Goal: Task Accomplishment & Management: Complete application form

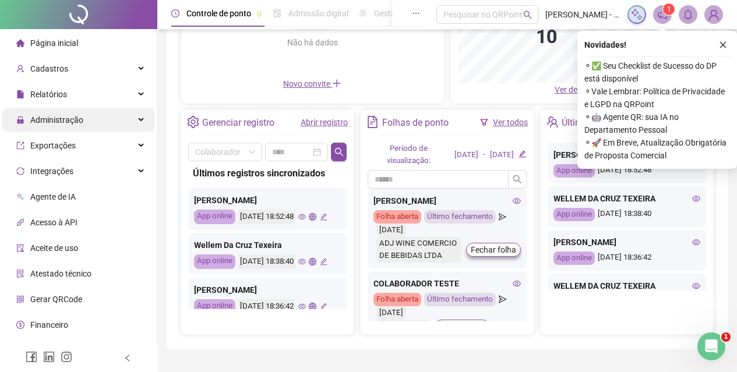
click at [82, 125] on div "Administração" at bounding box center [78, 119] width 152 height 23
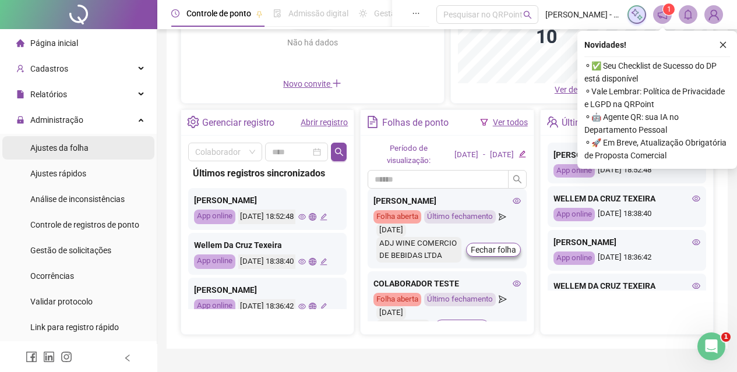
click at [89, 151] on li "Ajustes da folha" at bounding box center [78, 147] width 152 height 23
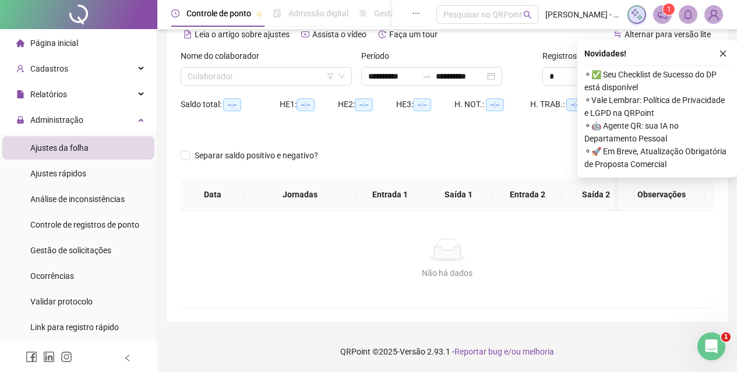
scroll to position [66, 0]
type input "**********"
click at [336, 68] on span at bounding box center [265, 76] width 157 height 17
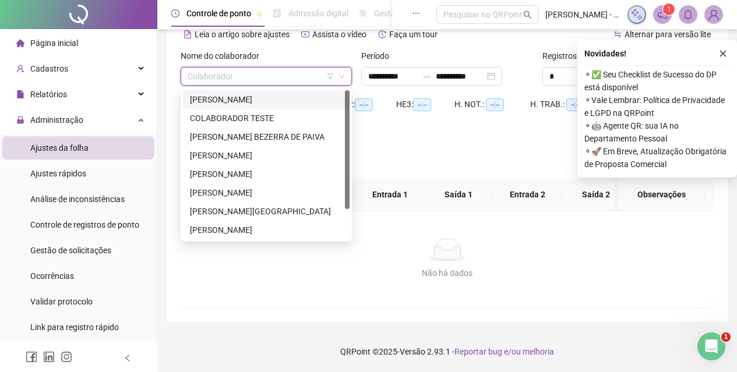
click at [267, 149] on div "[PERSON_NAME]" at bounding box center [266, 155] width 153 height 13
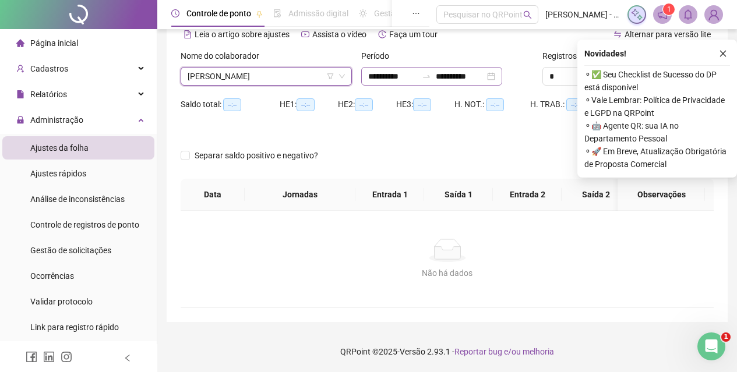
click at [488, 75] on div "**********" at bounding box center [431, 76] width 141 height 19
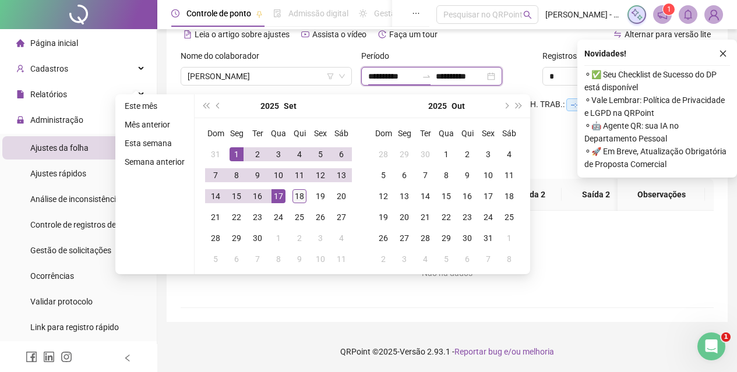
type input "**********"
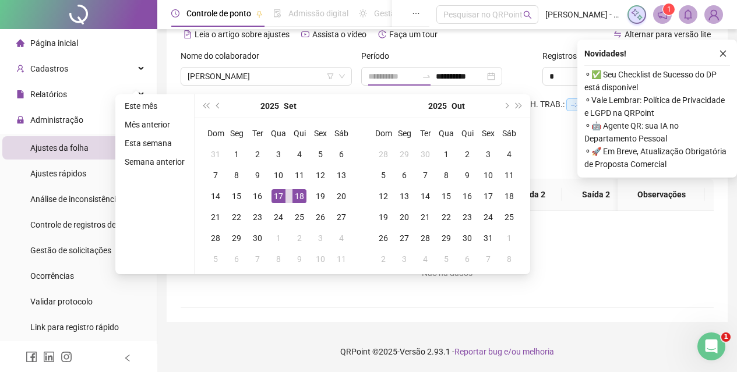
click at [293, 189] on div "18" at bounding box center [299, 196] width 14 height 14
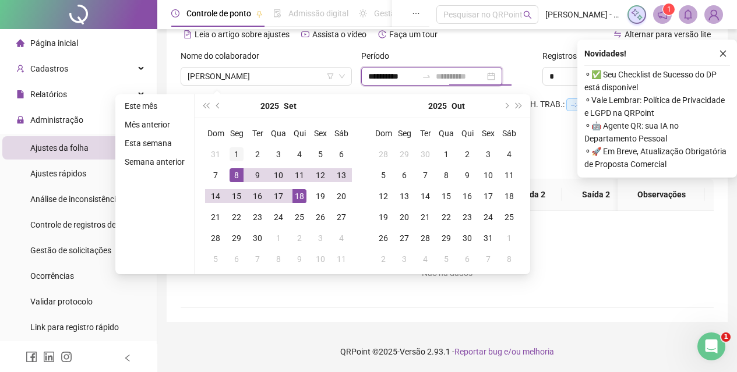
type input "**********"
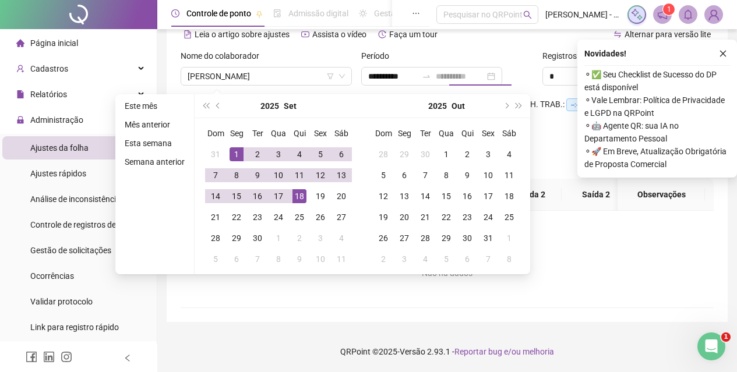
click at [236, 147] on div "1" at bounding box center [236, 154] width 14 height 14
type input "**********"
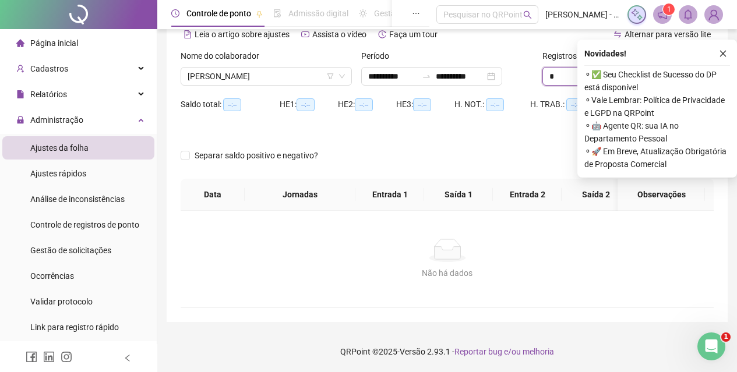
click at [554, 68] on input "*" at bounding box center [568, 76] width 51 height 17
drag, startPoint x: 724, startPoint y: 48, endPoint x: 717, endPoint y: 47, distance: 7.0
click at [724, 49] on icon "close" at bounding box center [722, 53] width 8 height 8
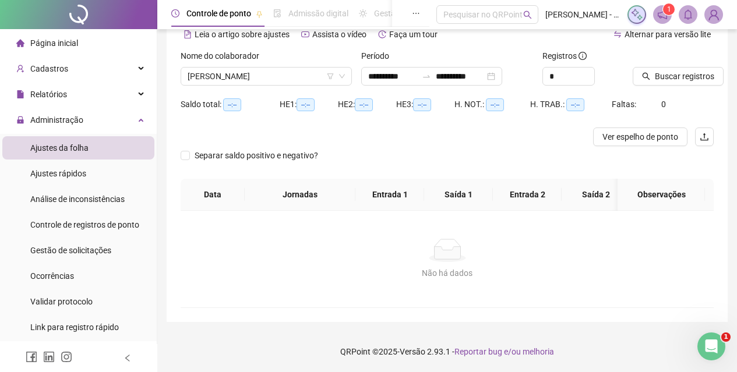
click at [594, 67] on div "*" at bounding box center [582, 76] width 81 height 19
click at [587, 70] on icon "up" at bounding box center [588, 72] width 4 height 4
type input "**"
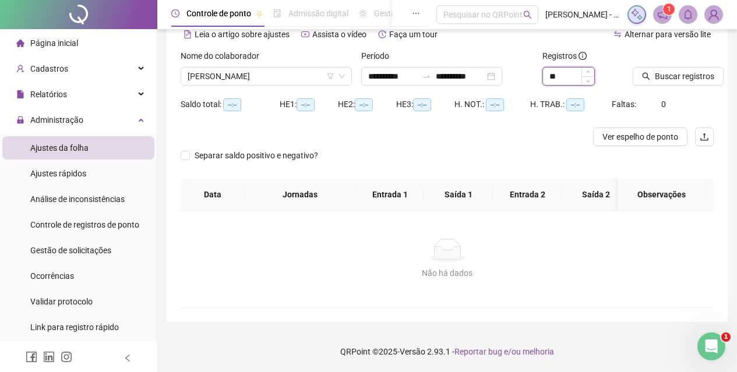
click at [587, 70] on icon "up" at bounding box center [588, 72] width 4 height 4
click at [650, 67] on button "Buscar registros" at bounding box center [677, 76] width 91 height 19
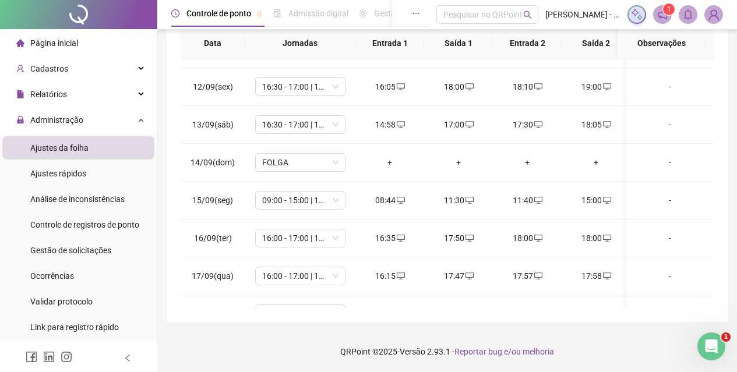
scroll to position [441, 0]
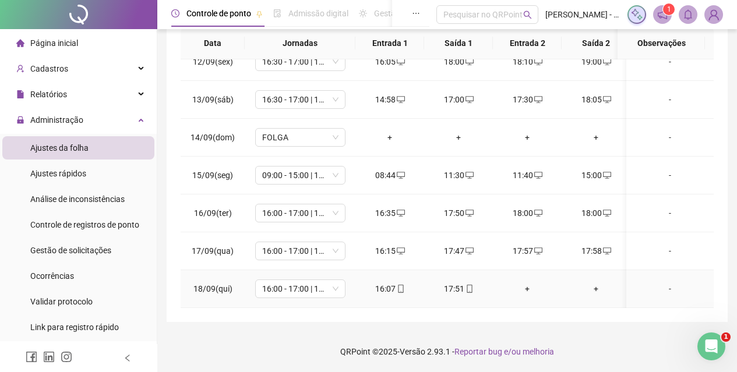
click at [533, 282] on div "+" at bounding box center [527, 288] width 50 height 13
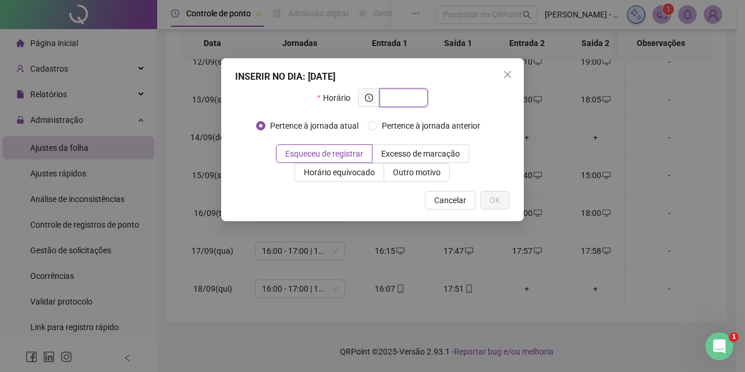
type input "*"
type input "*****"
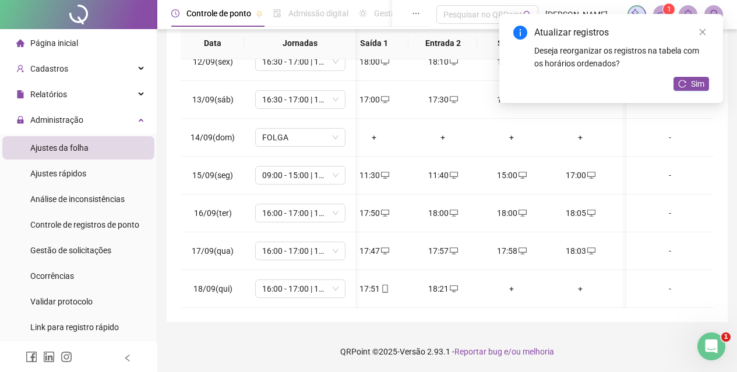
scroll to position [0, 88]
click at [688, 87] on button "Sim" at bounding box center [691, 84] width 36 height 14
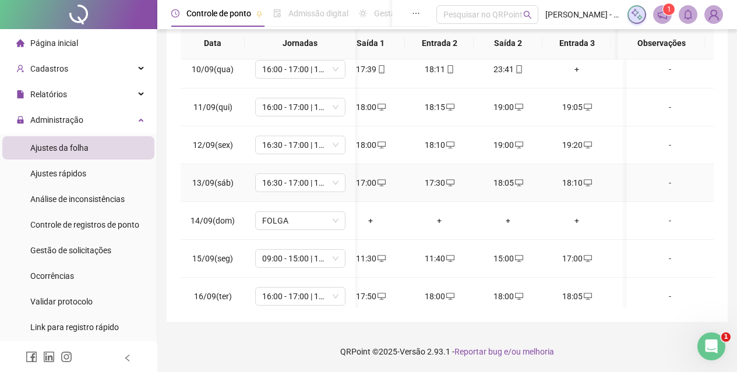
scroll to position [441, 88]
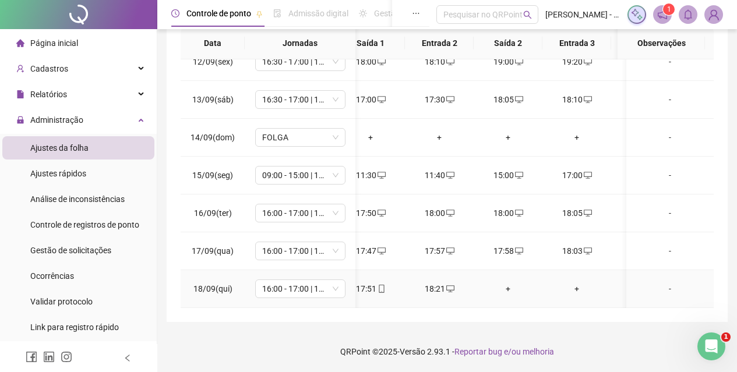
click at [380, 285] on icon "mobile" at bounding box center [381, 289] width 8 height 8
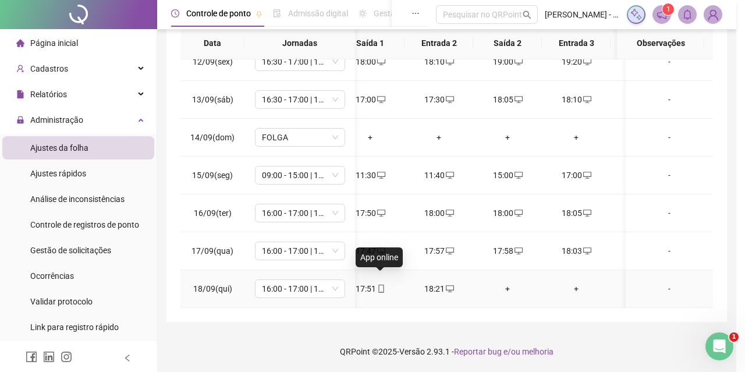
type input "**********"
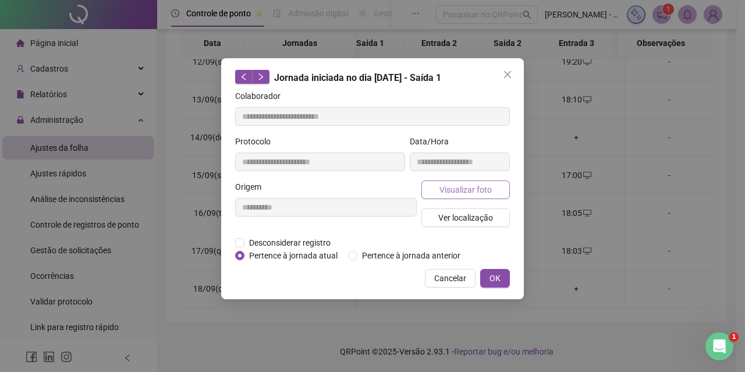
click at [474, 196] on button "Visualizar foto" at bounding box center [466, 189] width 89 height 19
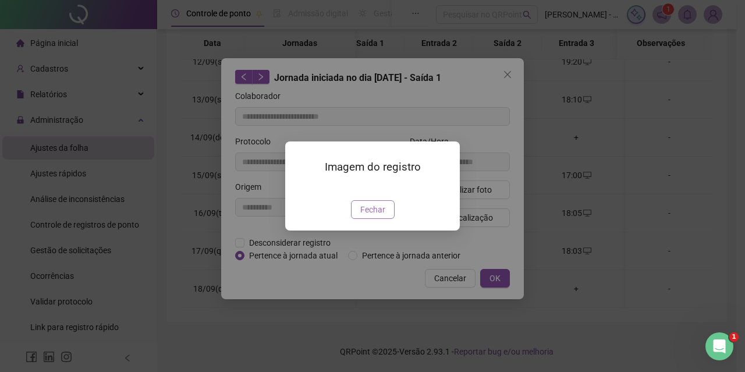
click at [372, 216] on span "Fechar" at bounding box center [372, 209] width 25 height 13
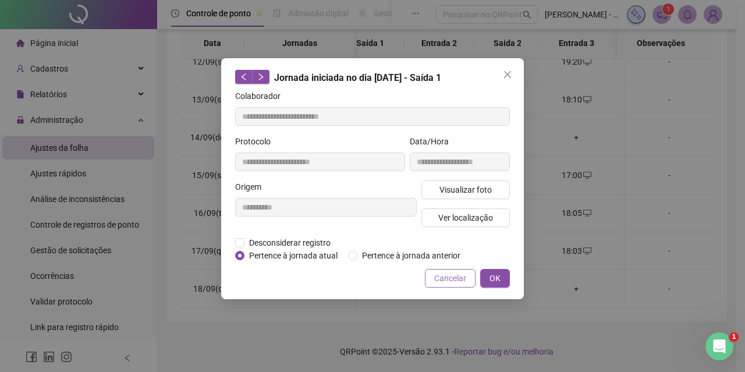
click at [450, 277] on span "Cancelar" at bounding box center [450, 278] width 32 height 13
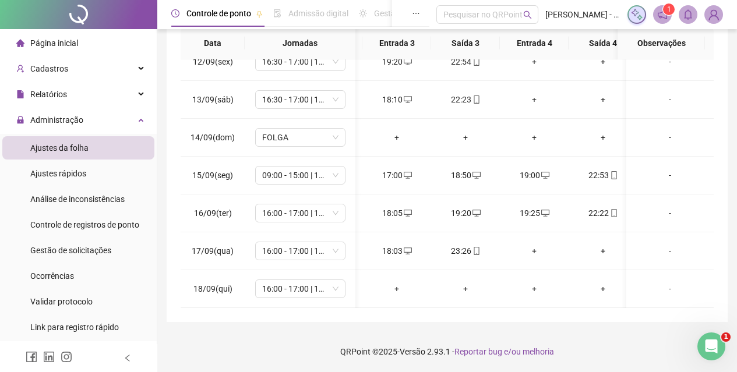
scroll to position [0, 272]
click at [476, 245] on div "23:26" at bounding box center [461, 251] width 50 height 13
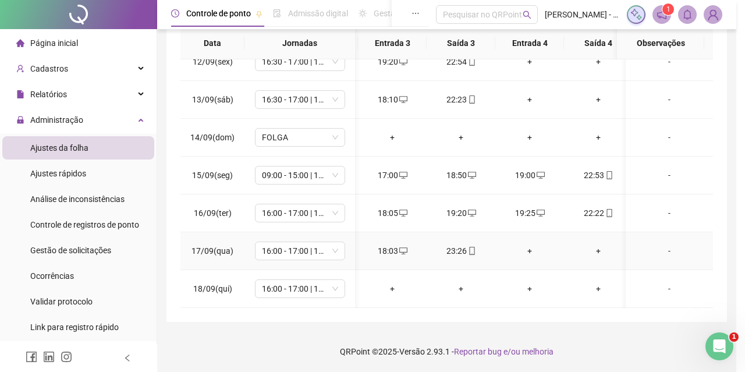
type input "**********"
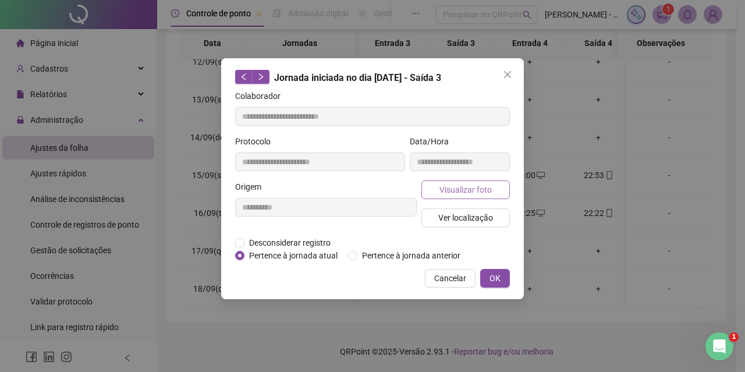
click at [457, 189] on span "Visualizar foto" at bounding box center [466, 189] width 52 height 13
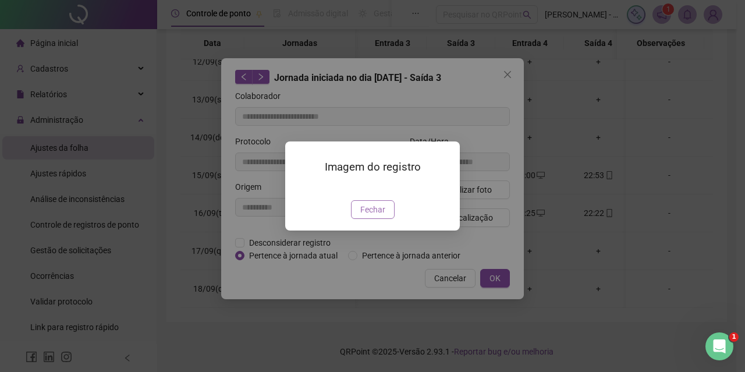
click at [386, 219] on button "Fechar" at bounding box center [373, 209] width 44 height 19
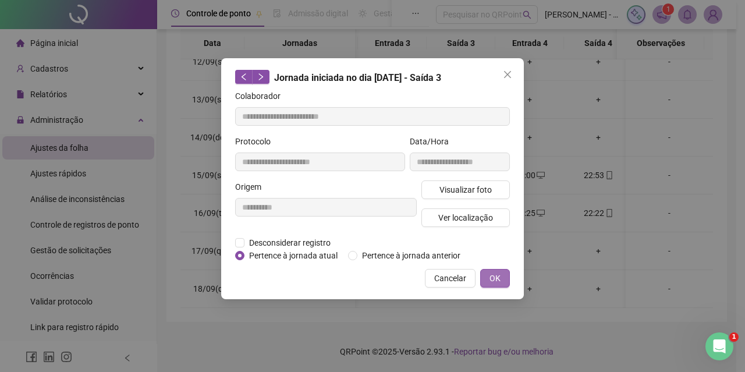
click at [502, 277] on button "OK" at bounding box center [495, 278] width 30 height 19
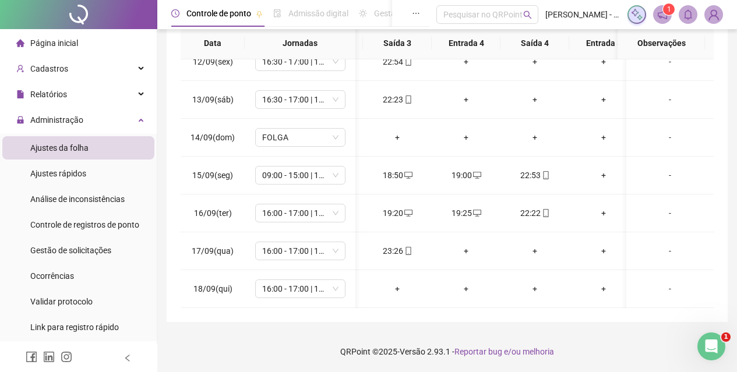
scroll to position [0, 0]
click at [541, 209] on icon "mobile" at bounding box center [541, 213] width 5 height 8
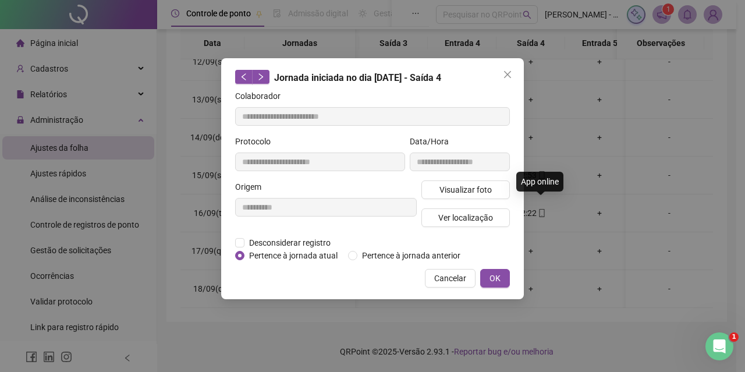
type input "**********"
click at [463, 192] on span "Visualizar foto" at bounding box center [466, 189] width 52 height 13
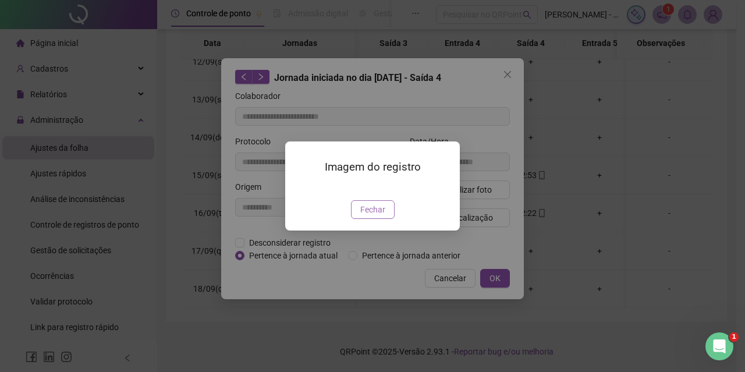
click at [374, 216] on span "Fechar" at bounding box center [372, 209] width 25 height 13
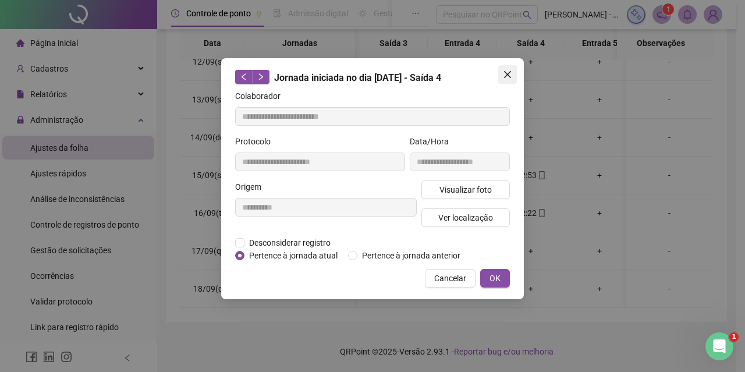
click at [504, 80] on button "Close" at bounding box center [507, 74] width 19 height 19
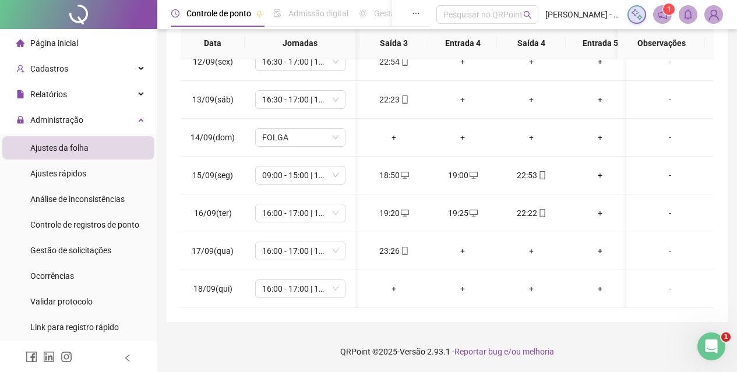
scroll to position [150, 339]
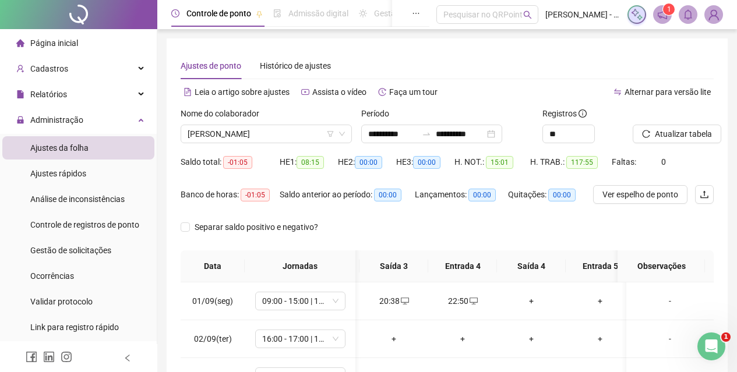
click at [276, 143] on div "Nome do colaborador EMMANUEL GUIMARAES BEZERRA" at bounding box center [266, 129] width 180 height 45
click at [286, 133] on span "EMMANUEL GUIMARAES BEZERRA" at bounding box center [265, 133] width 157 height 17
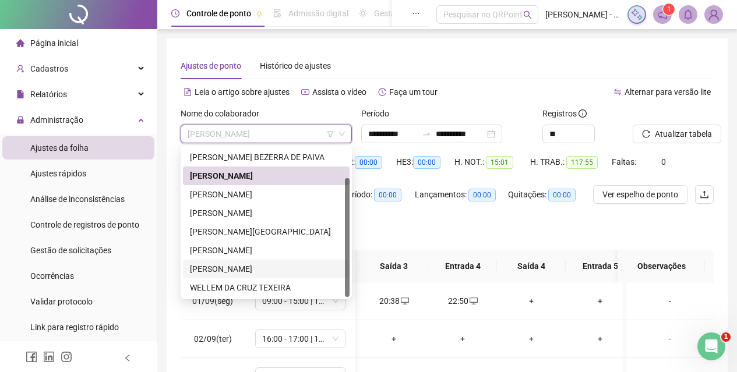
click at [246, 268] on div "VICTORIA CRISTINA OLIVEIRA DA SILVA" at bounding box center [266, 269] width 153 height 13
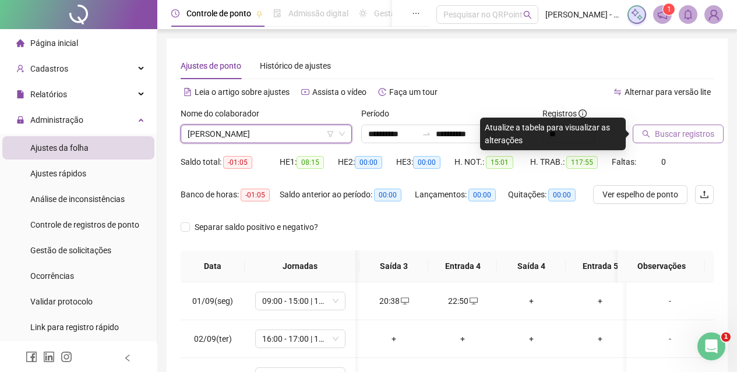
click at [657, 131] on span "Buscar registros" at bounding box center [683, 134] width 59 height 13
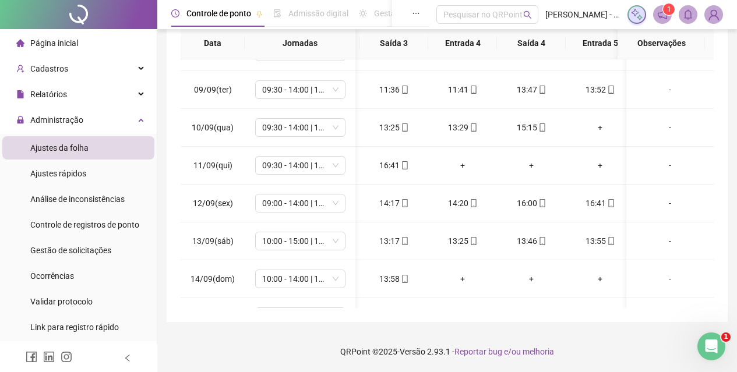
scroll to position [441, 339]
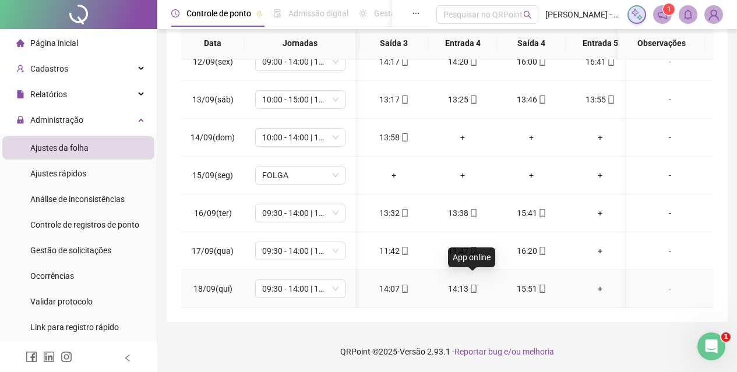
click at [470, 285] on icon "mobile" at bounding box center [472, 289] width 5 height 8
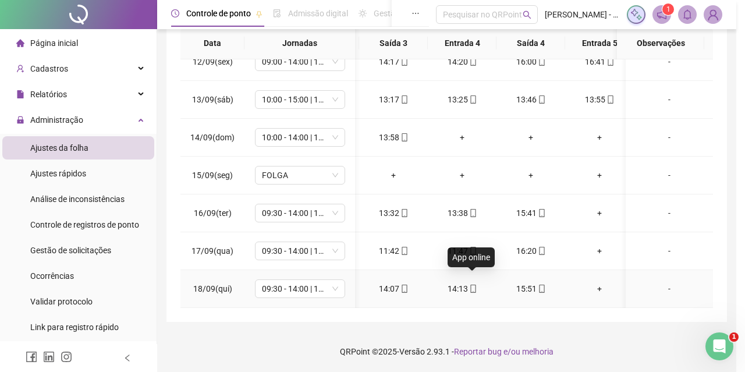
type input "**********"
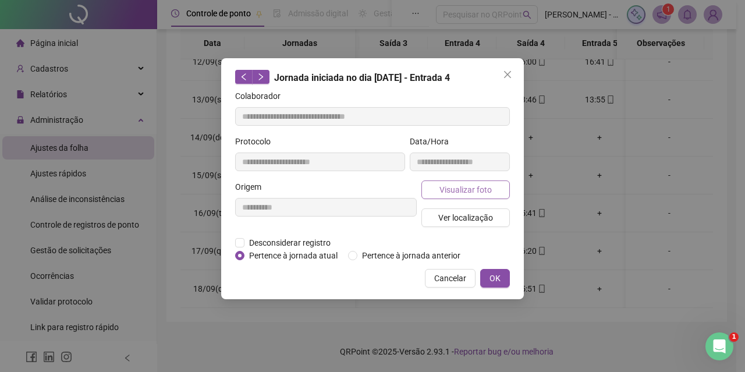
click at [455, 187] on span "Visualizar foto" at bounding box center [466, 189] width 52 height 13
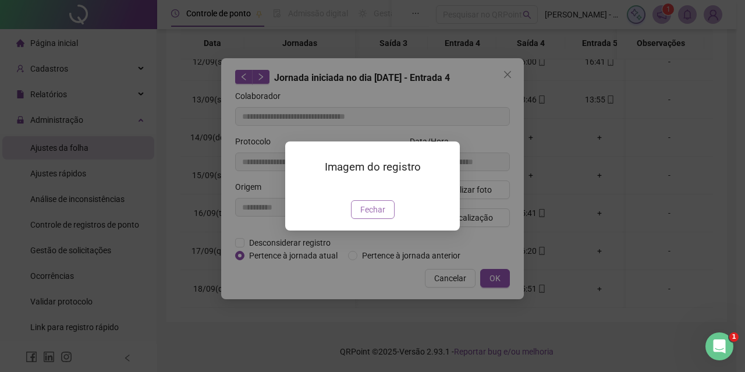
click at [381, 219] on button "Fechar" at bounding box center [373, 209] width 44 height 19
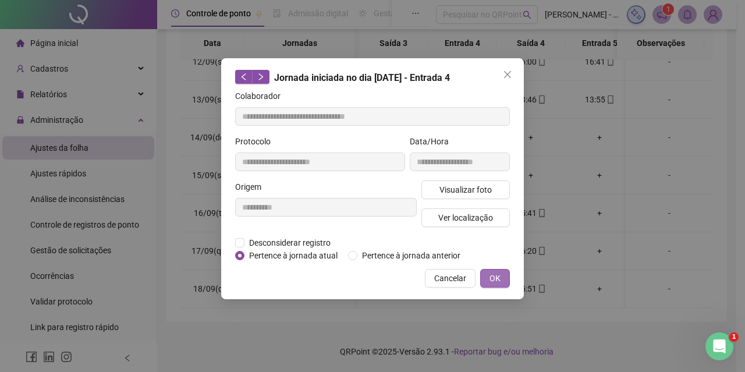
click at [491, 280] on span "OK" at bounding box center [495, 278] width 11 height 13
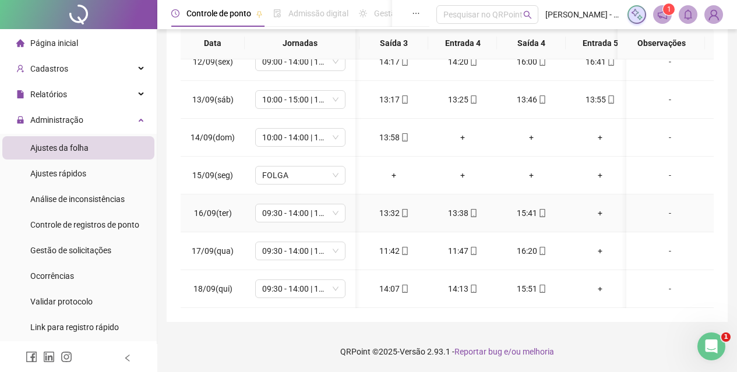
click at [404, 209] on icon "mobile" at bounding box center [404, 213] width 5 height 8
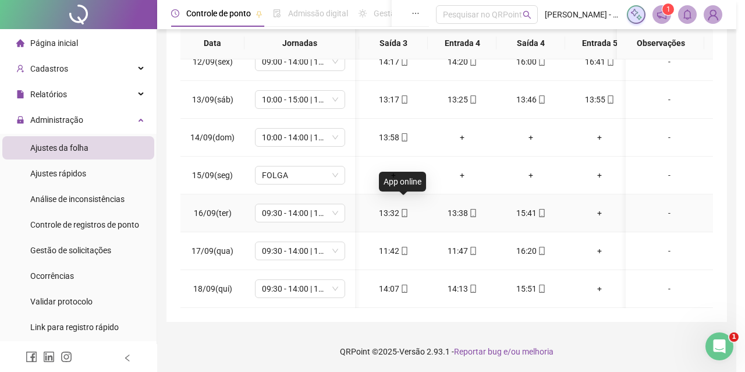
type input "**********"
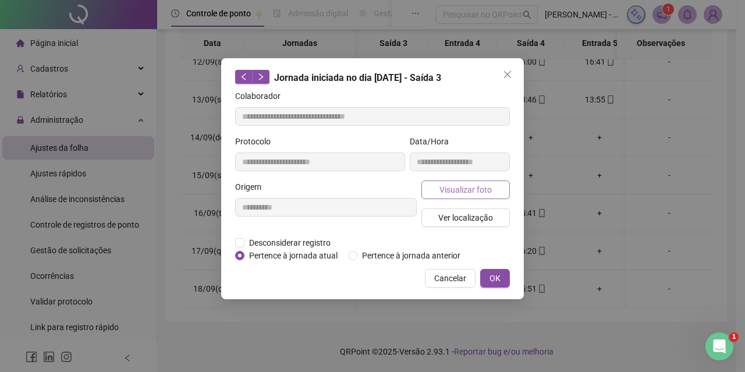
click at [465, 189] on span "Visualizar foto" at bounding box center [466, 189] width 52 height 13
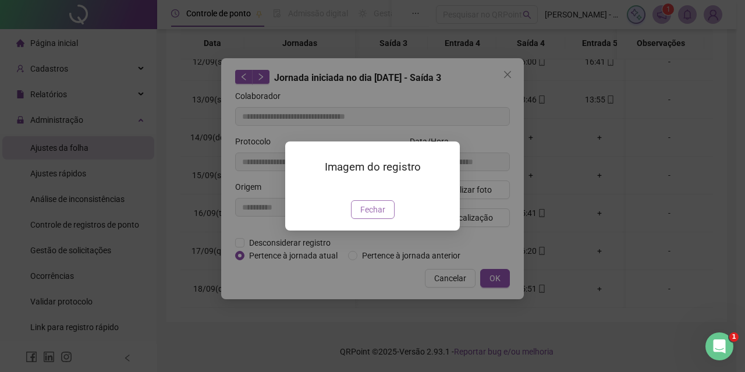
click at [384, 216] on span "Fechar" at bounding box center [372, 209] width 25 height 13
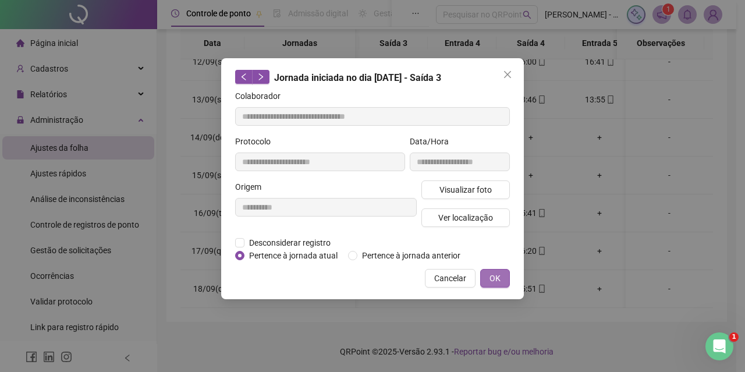
click at [500, 273] on span "OK" at bounding box center [495, 278] width 11 height 13
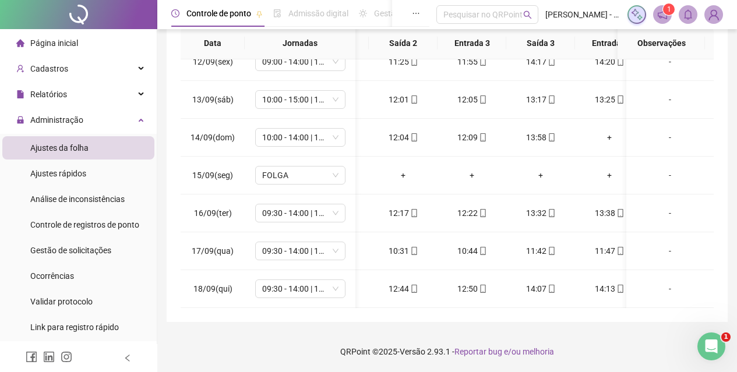
scroll to position [441, 152]
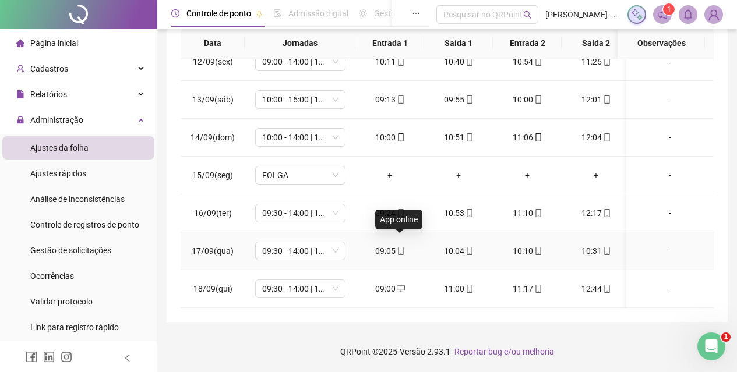
click at [402, 247] on icon "mobile" at bounding box center [400, 251] width 5 height 8
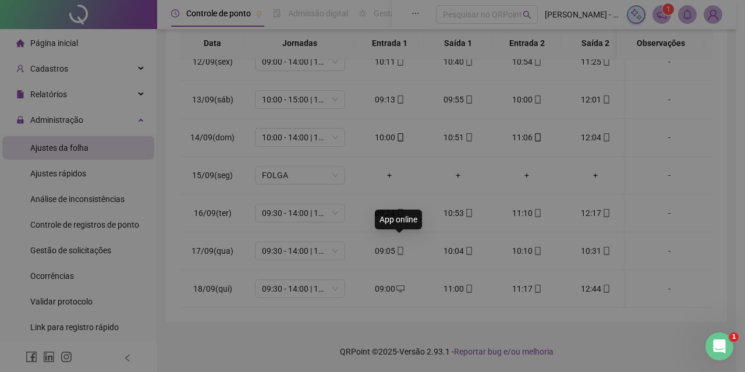
type input "**********"
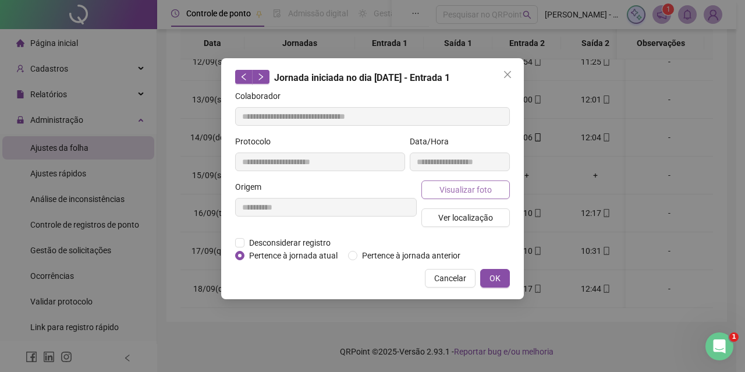
click at [454, 192] on span "Visualizar foto" at bounding box center [466, 189] width 52 height 13
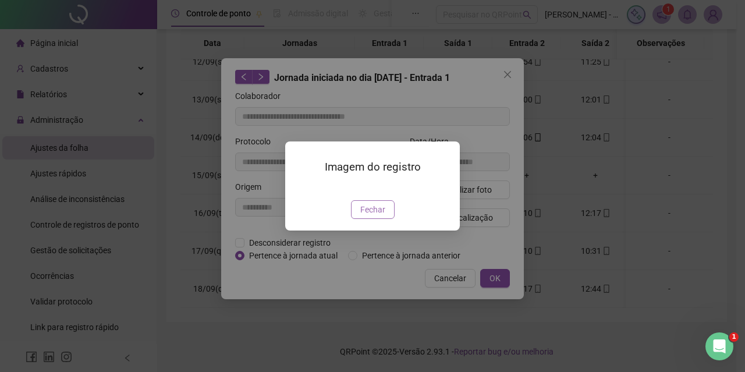
click at [385, 219] on button "Fechar" at bounding box center [373, 209] width 44 height 19
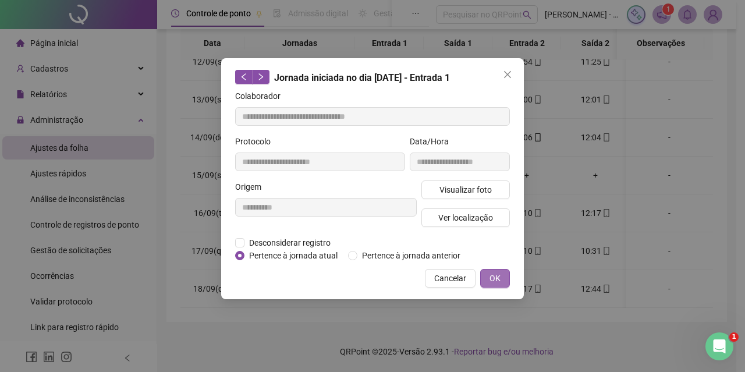
click at [492, 275] on span "OK" at bounding box center [495, 278] width 11 height 13
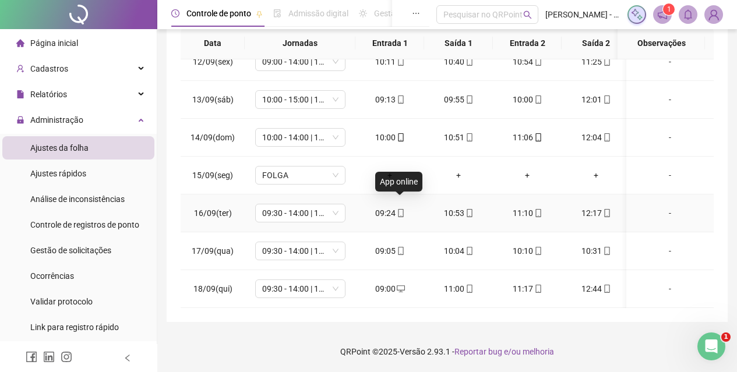
click at [403, 209] on icon "mobile" at bounding box center [401, 213] width 8 height 8
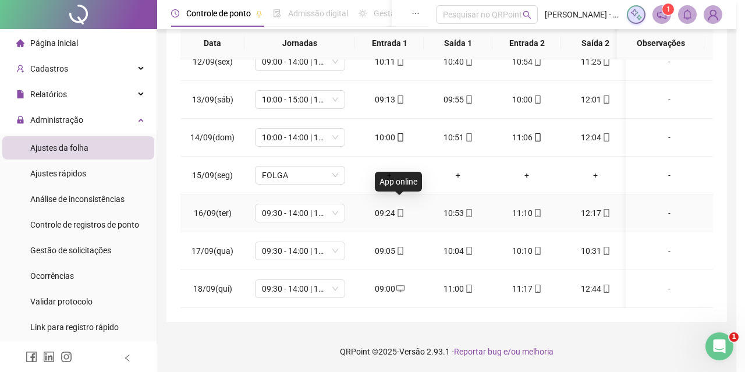
type input "**********"
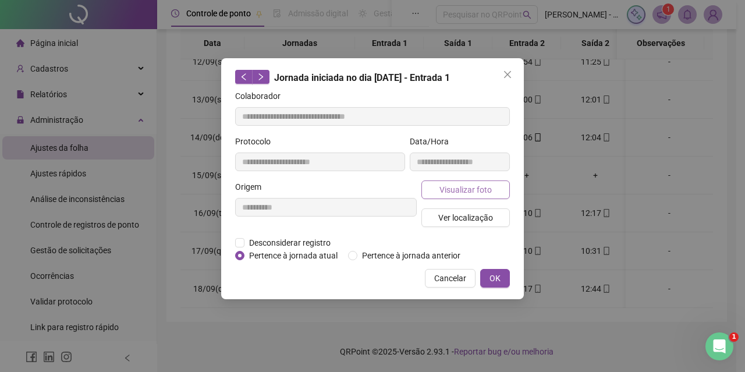
click at [436, 197] on button "Visualizar foto" at bounding box center [466, 189] width 89 height 19
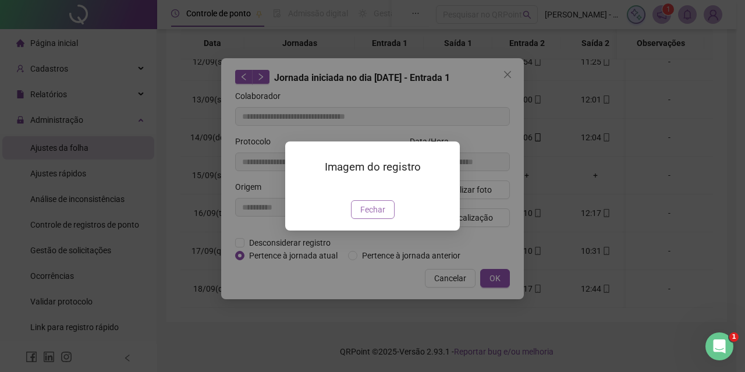
click at [378, 216] on span "Fechar" at bounding box center [372, 209] width 25 height 13
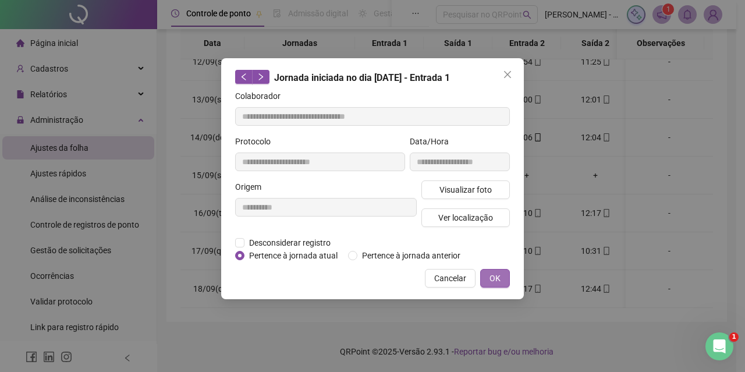
click at [481, 279] on button "OK" at bounding box center [495, 278] width 30 height 19
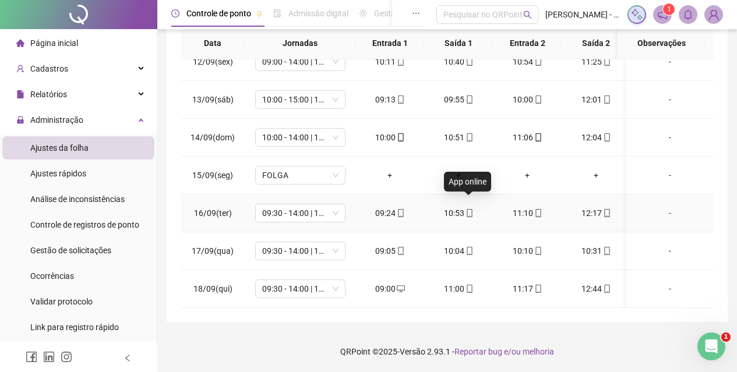
click at [471, 209] on icon "mobile" at bounding box center [468, 213] width 5 height 8
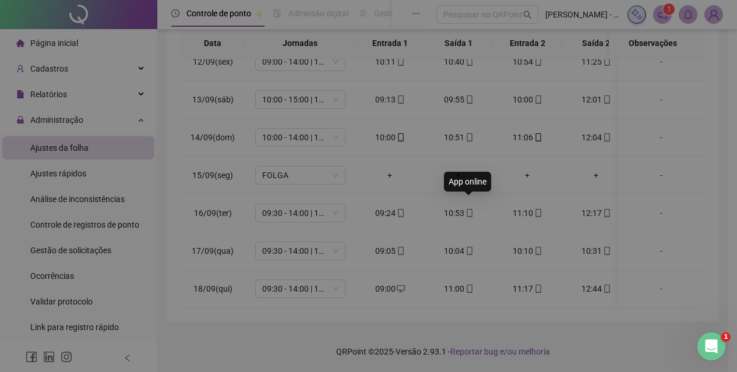
type input "**********"
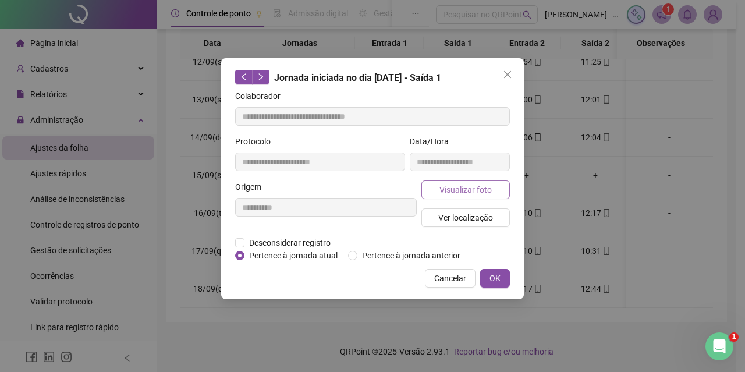
click at [468, 186] on span "Visualizar foto" at bounding box center [466, 189] width 52 height 13
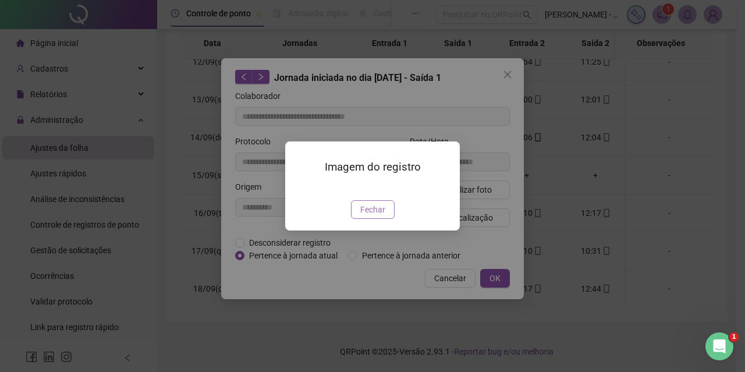
click at [385, 219] on button "Fechar" at bounding box center [373, 209] width 44 height 19
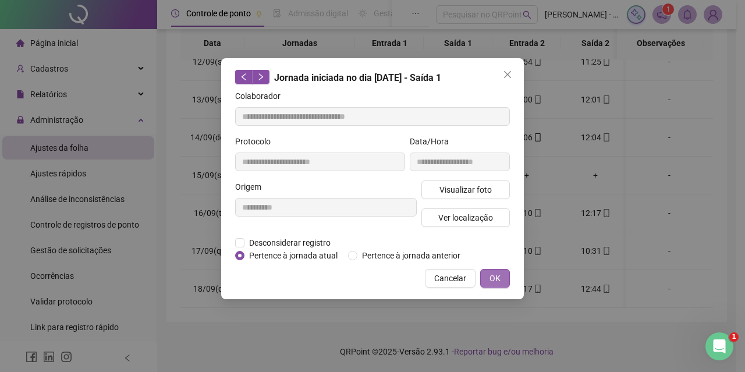
click at [488, 282] on button "OK" at bounding box center [495, 278] width 30 height 19
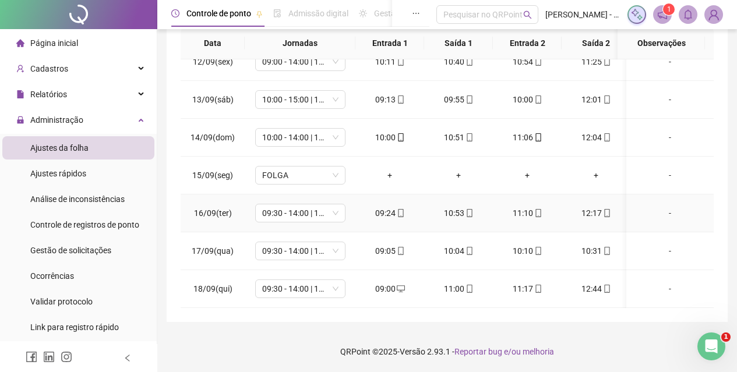
click at [536, 209] on icon "mobile" at bounding box center [538, 213] width 8 height 8
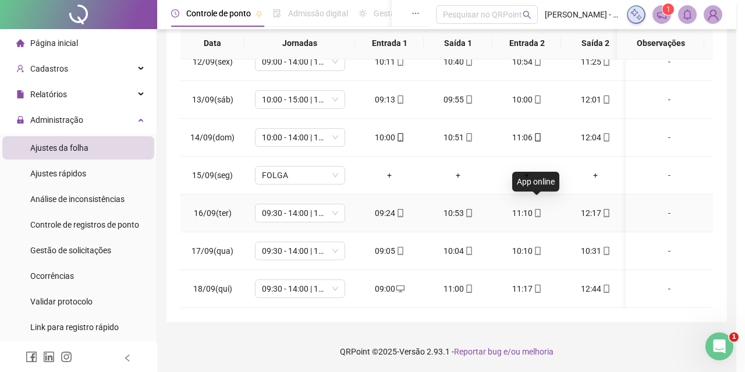
type input "**********"
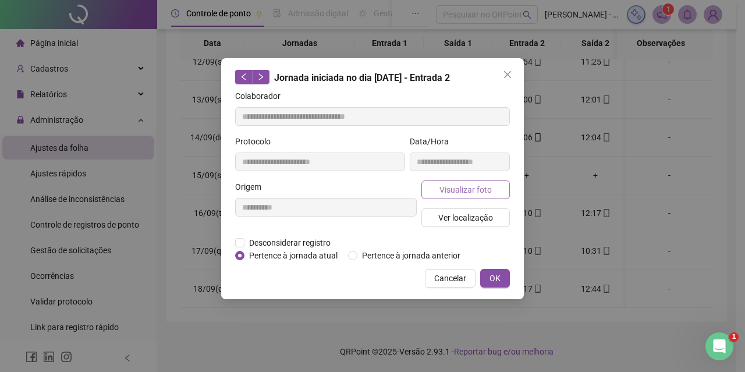
click at [459, 183] on span "Visualizar foto" at bounding box center [466, 189] width 52 height 13
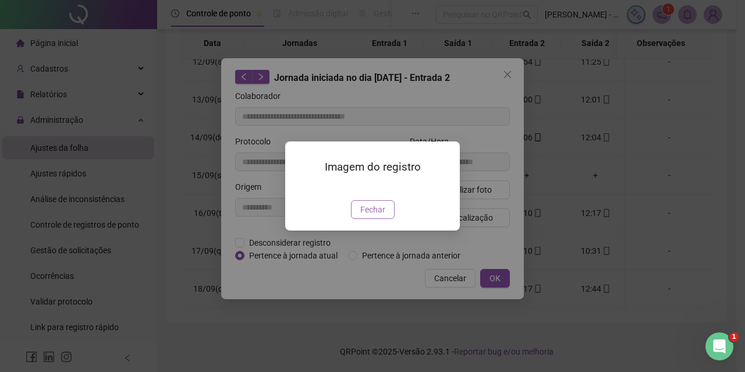
click at [378, 216] on span "Fechar" at bounding box center [372, 209] width 25 height 13
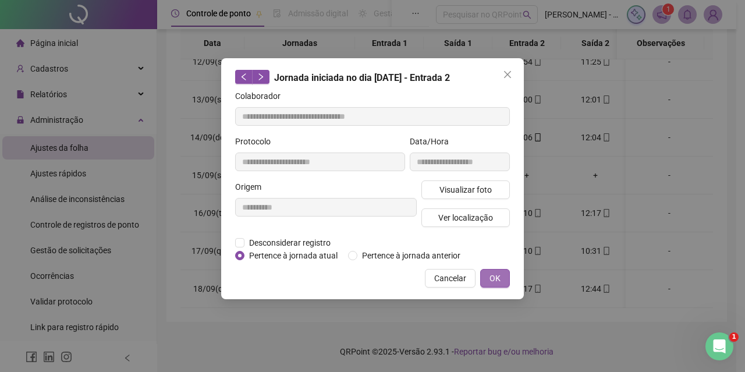
click at [502, 278] on button "OK" at bounding box center [495, 278] width 30 height 19
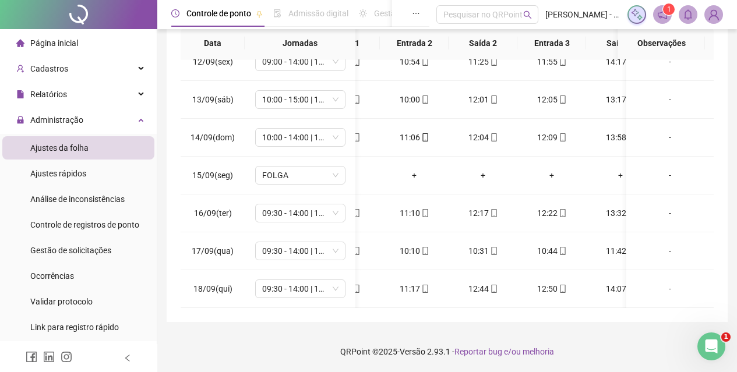
scroll to position [0, 117]
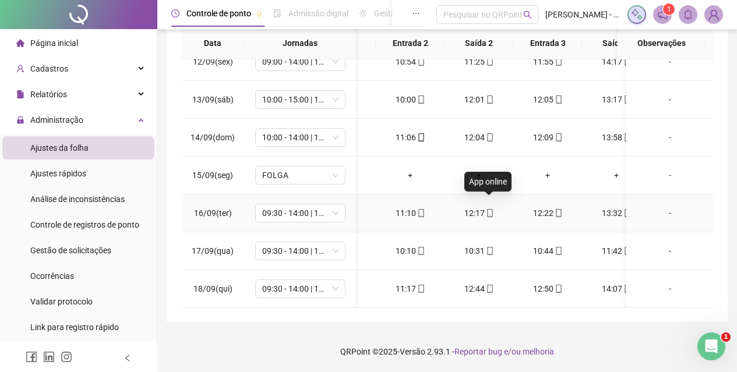
click at [484, 209] on span "mobile" at bounding box center [488, 213] width 9 height 8
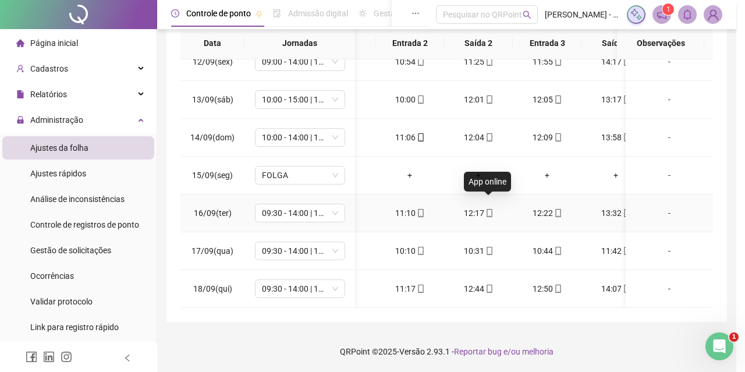
type input "**********"
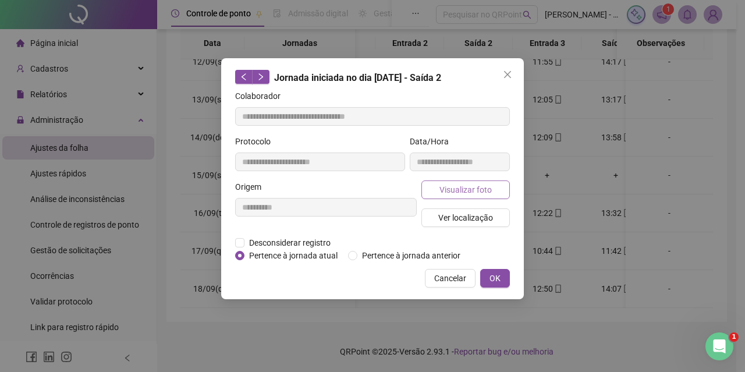
click at [490, 188] on span "Visualizar foto" at bounding box center [466, 189] width 52 height 13
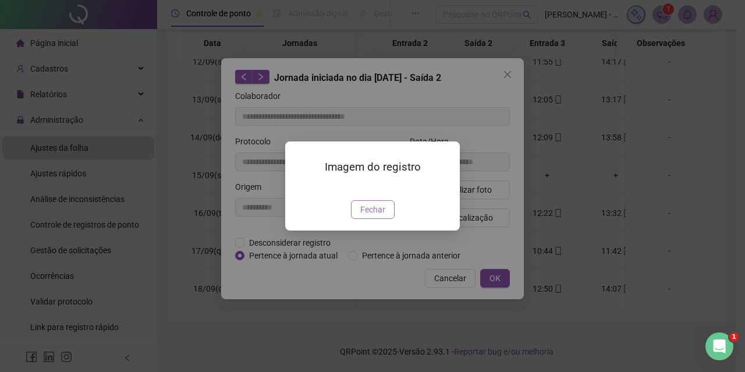
click at [387, 219] on button "Fechar" at bounding box center [373, 209] width 44 height 19
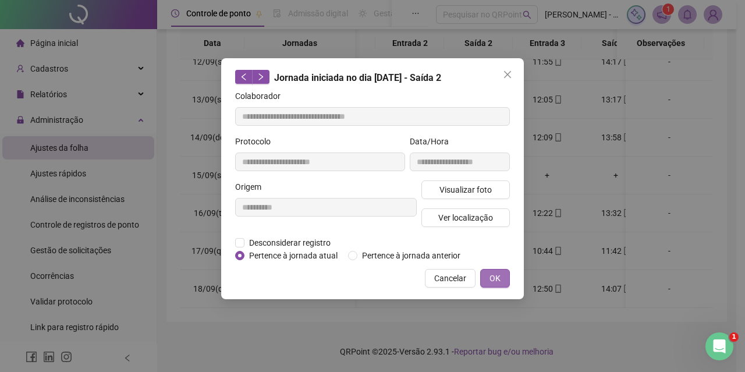
click at [495, 279] on span "OK" at bounding box center [495, 278] width 11 height 13
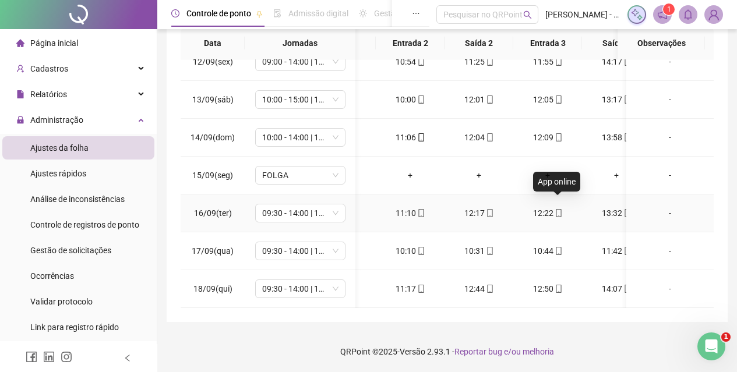
click at [561, 209] on icon "mobile" at bounding box center [558, 213] width 8 height 8
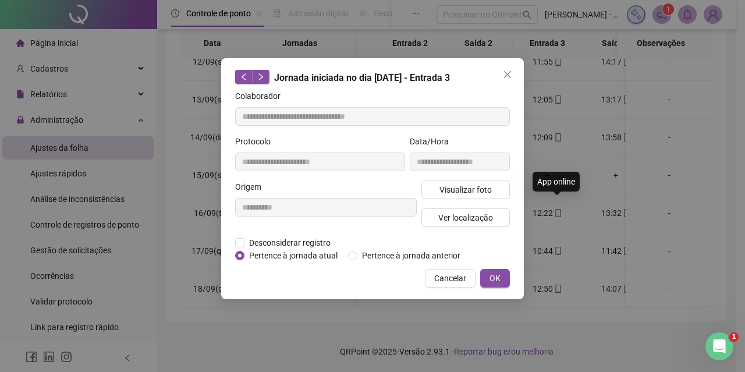
type input "**********"
click at [469, 196] on button "Visualizar foto" at bounding box center [466, 189] width 89 height 19
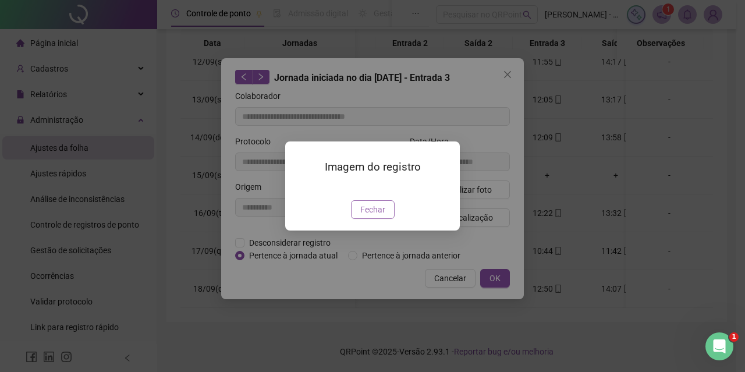
click at [384, 216] on span "Fechar" at bounding box center [372, 209] width 25 height 13
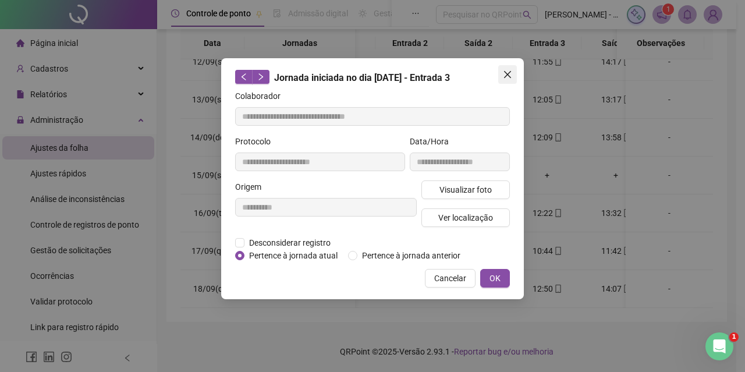
click at [510, 75] on icon "close" at bounding box center [507, 74] width 9 height 9
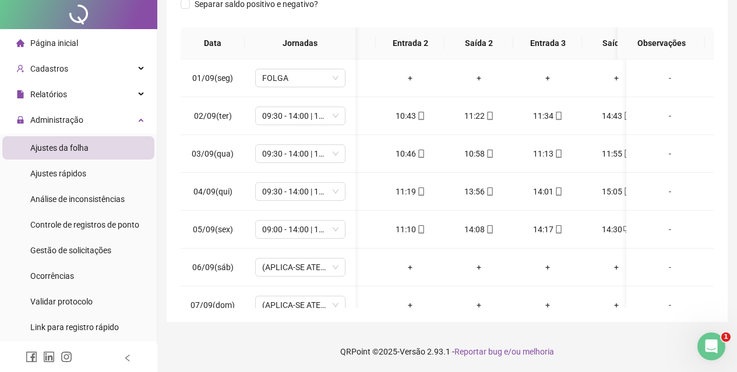
scroll to position [0, 0]
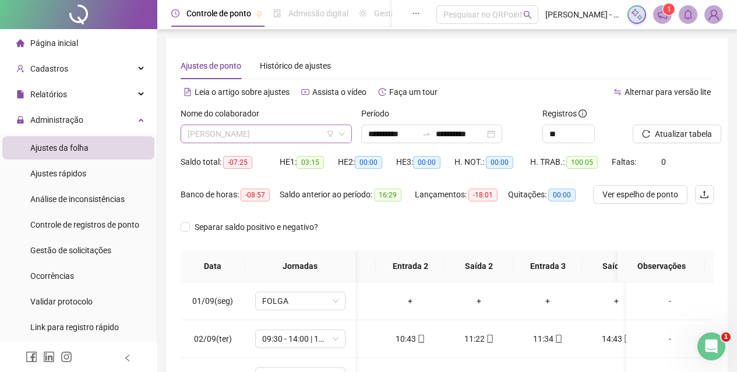
click at [296, 128] on span "VICTORIA CRISTINA OLIVEIRA DA SILVA" at bounding box center [265, 133] width 157 height 17
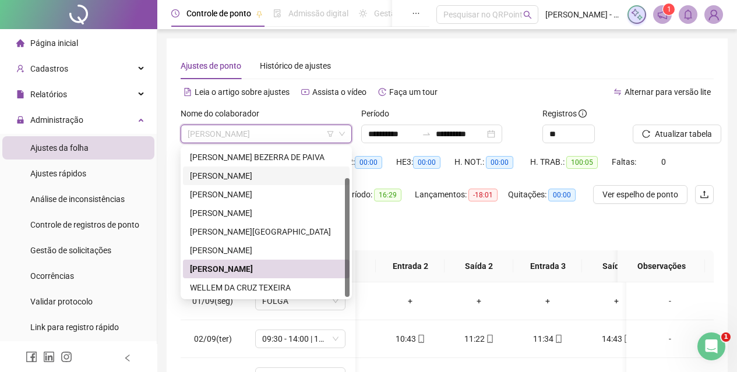
click at [260, 175] on div "EMMANUEL GUIMARAES BEZERRA" at bounding box center [266, 175] width 153 height 13
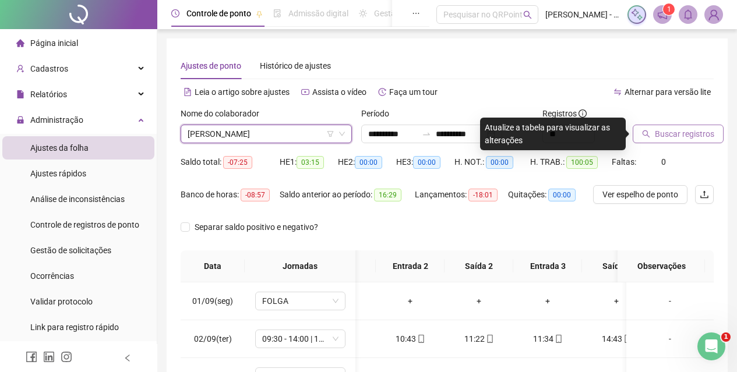
click at [687, 129] on span "Buscar registros" at bounding box center [683, 134] width 59 height 13
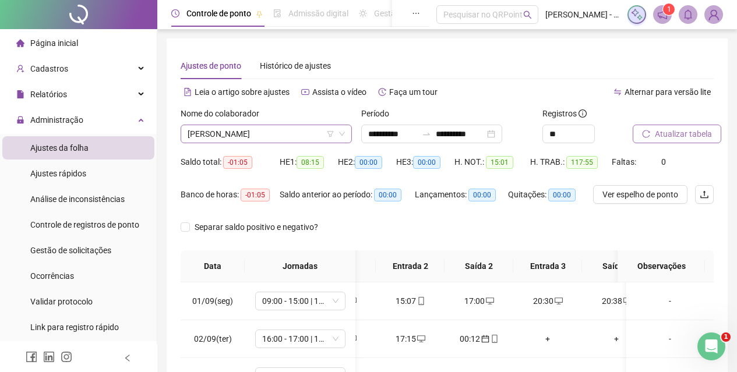
click at [315, 129] on span "EMMANUEL GUIMARAES BEZERRA" at bounding box center [265, 133] width 157 height 17
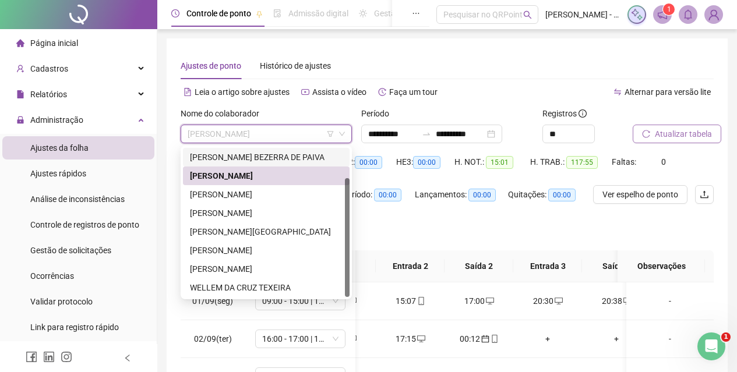
click at [279, 160] on div "DENYS EMANUEL DOS SANTOS BEZERRA DE PAIVA" at bounding box center [266, 157] width 153 height 13
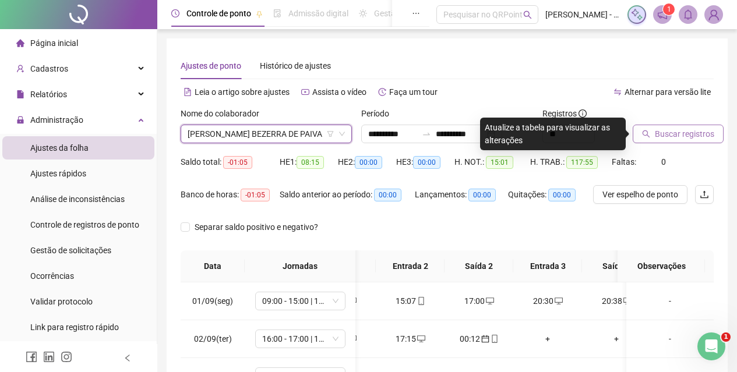
scroll to position [58, 0]
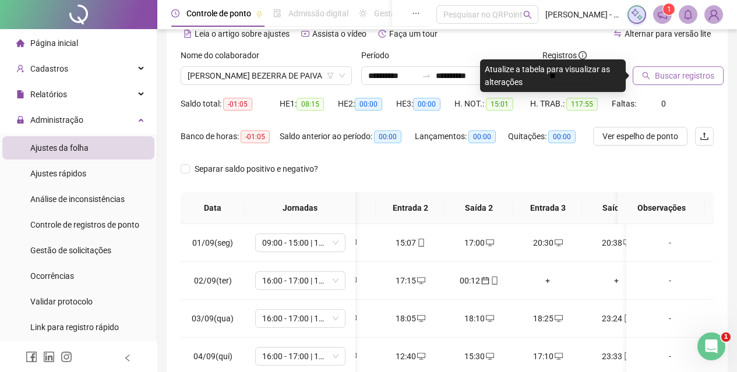
click at [667, 85] on div "Buscar registros" at bounding box center [673, 71] width 90 height 45
click at [671, 83] on button "Buscar registros" at bounding box center [677, 75] width 91 height 19
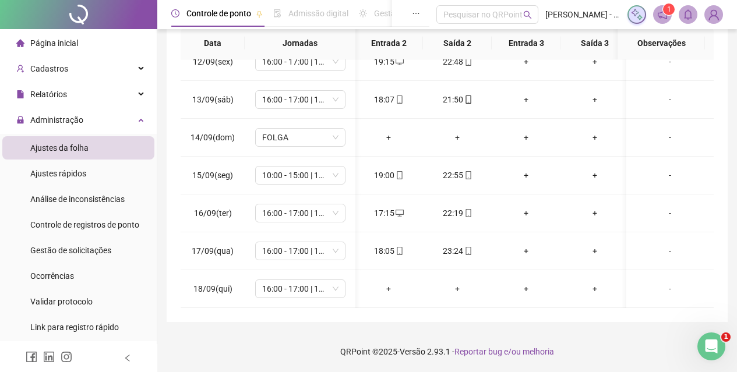
scroll to position [0, 136]
click at [472, 247] on icon "mobile" at bounding box center [471, 251] width 8 height 8
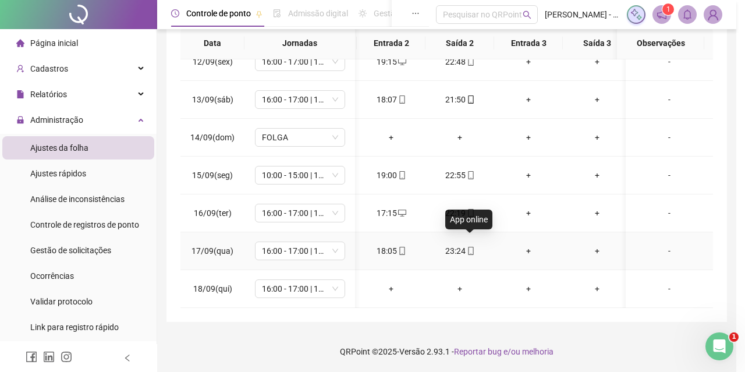
type input "**********"
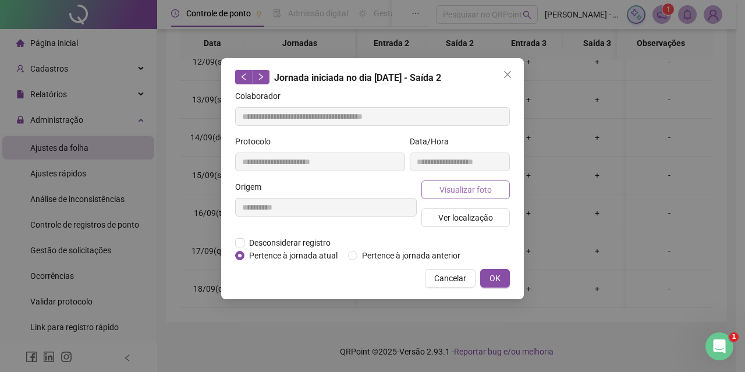
click at [463, 191] on span "Visualizar foto" at bounding box center [466, 189] width 52 height 13
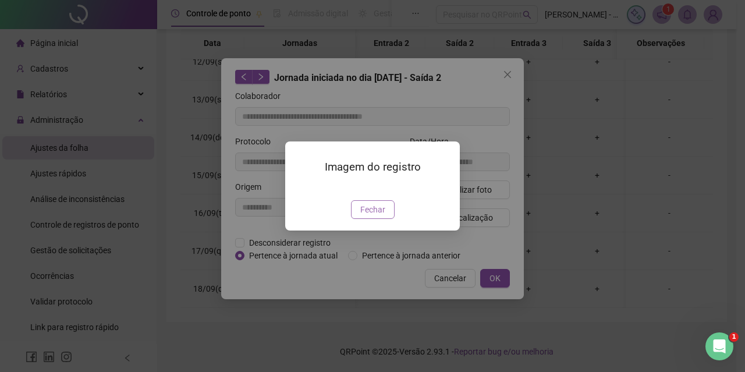
click at [393, 219] on button "Fechar" at bounding box center [373, 209] width 44 height 19
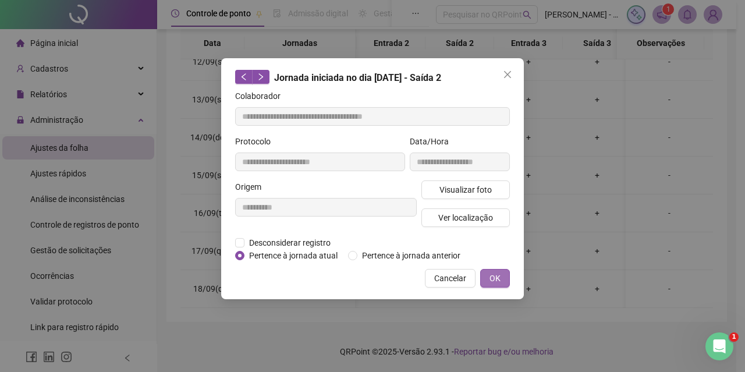
click at [484, 275] on button "OK" at bounding box center [495, 278] width 30 height 19
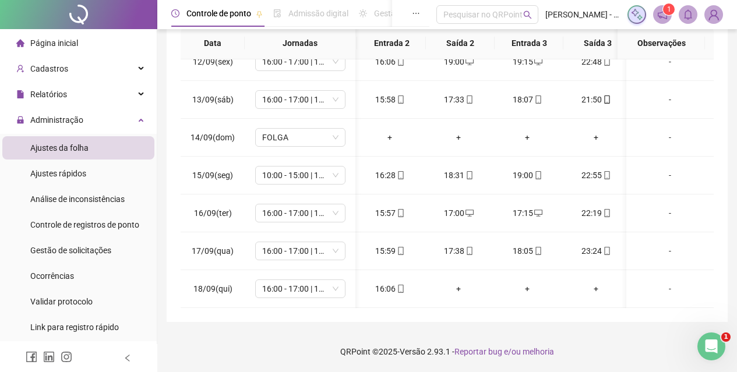
scroll to position [0, 0]
click at [398, 285] on icon "mobile" at bounding box center [401, 289] width 8 height 8
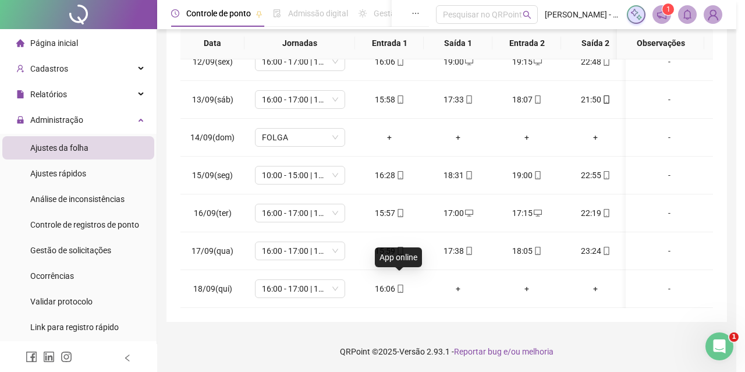
type input "**********"
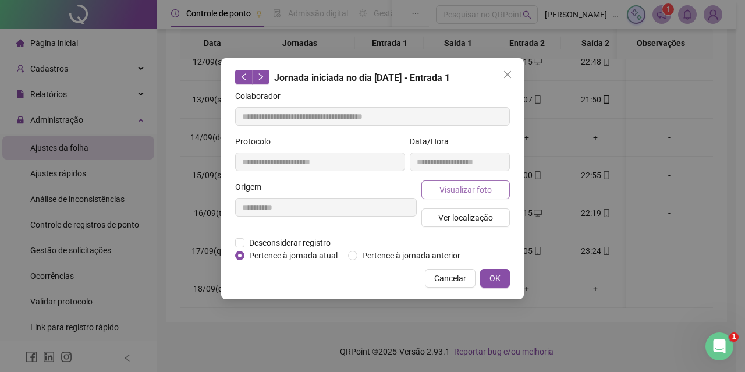
click at [445, 182] on button "Visualizar foto" at bounding box center [466, 189] width 89 height 19
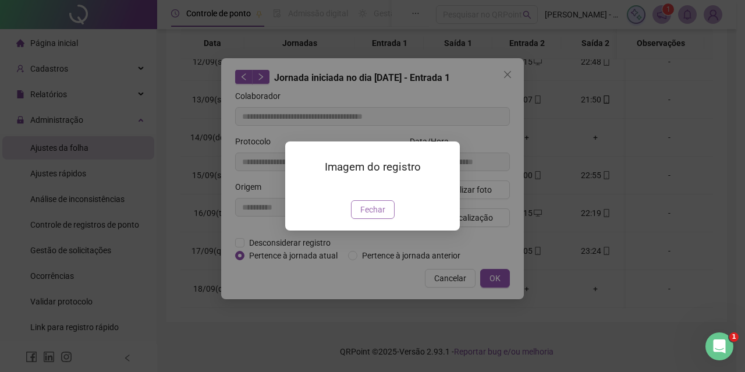
click at [380, 216] on span "Fechar" at bounding box center [372, 209] width 25 height 13
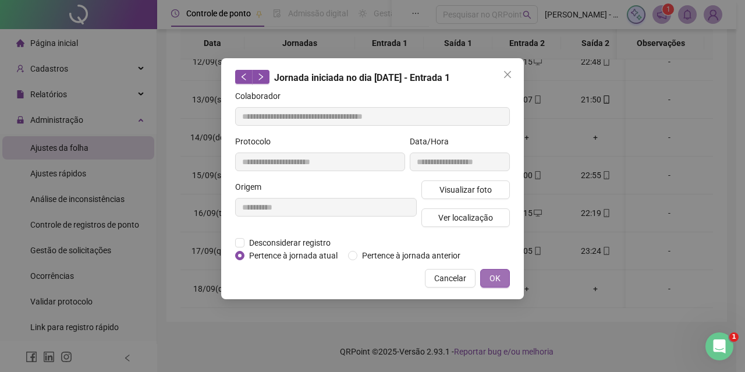
click at [494, 275] on span "OK" at bounding box center [495, 278] width 11 height 13
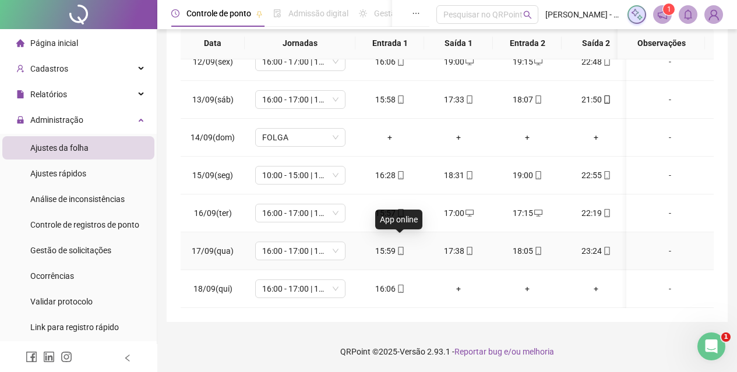
click at [403, 247] on icon "mobile" at bounding box center [401, 251] width 8 height 8
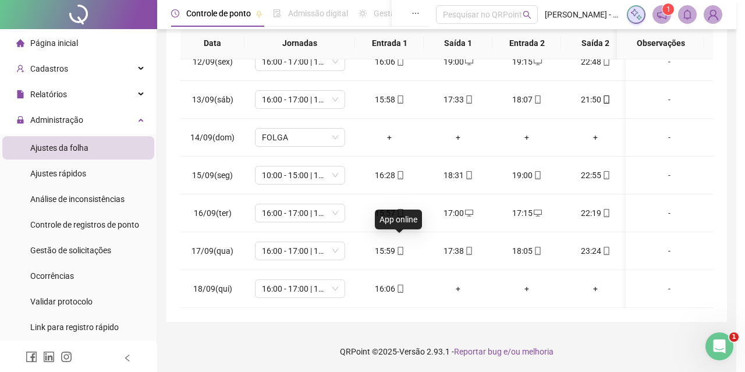
type input "**********"
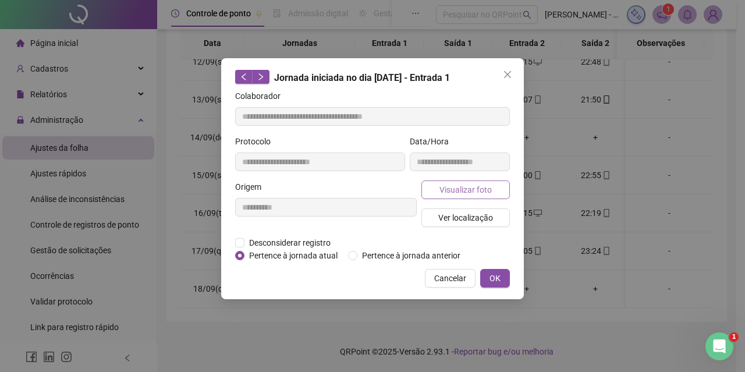
click at [456, 187] on span "Visualizar foto" at bounding box center [466, 189] width 52 height 13
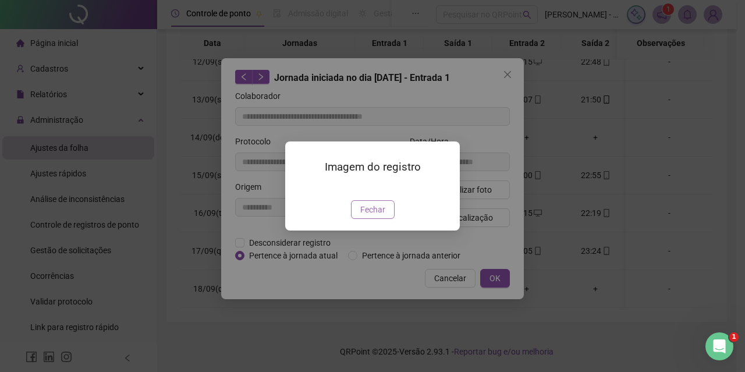
click at [382, 216] on span "Fechar" at bounding box center [372, 209] width 25 height 13
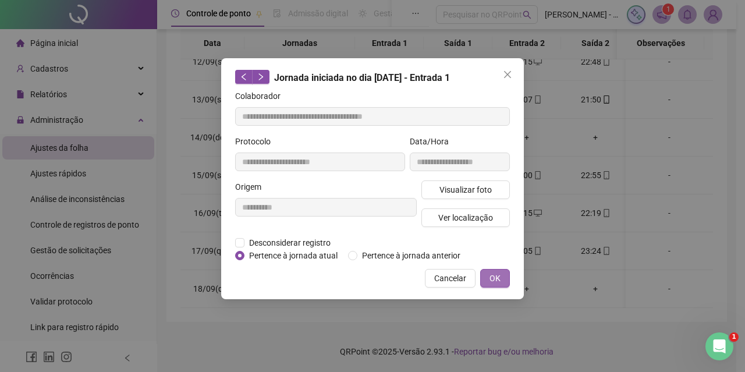
click at [487, 274] on button "OK" at bounding box center [495, 278] width 30 height 19
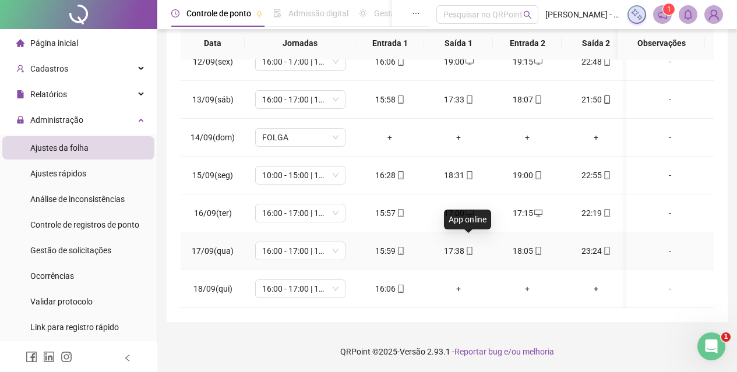
click at [468, 247] on icon "mobile" at bounding box center [469, 251] width 8 height 8
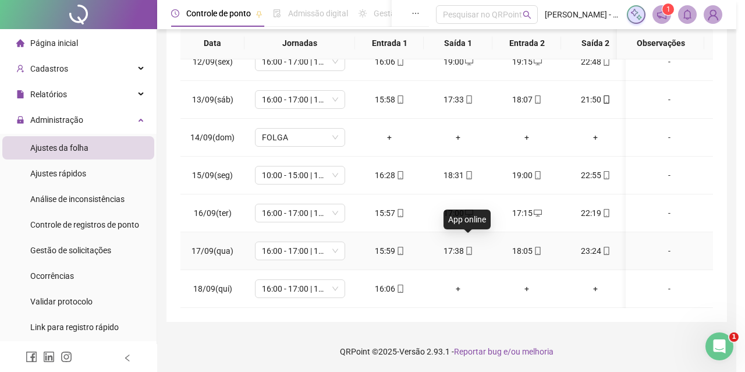
type input "**********"
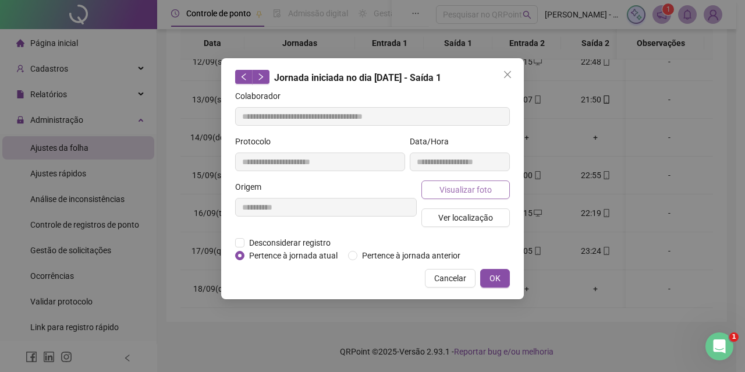
click at [468, 187] on span "Visualizar foto" at bounding box center [466, 189] width 52 height 13
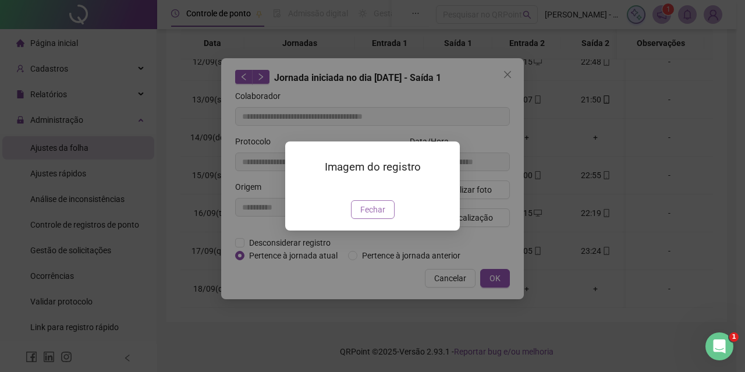
click at [374, 216] on span "Fechar" at bounding box center [372, 209] width 25 height 13
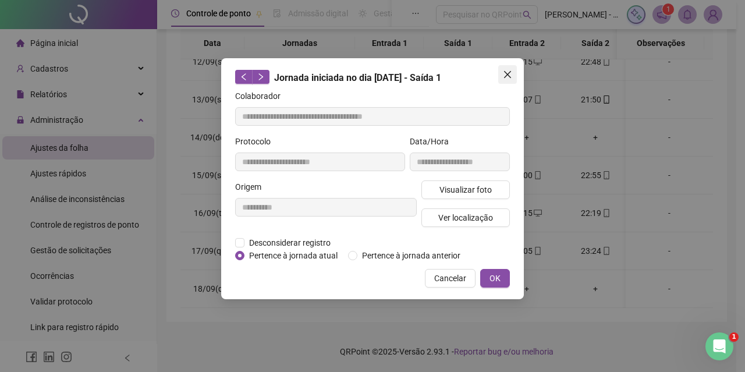
click at [506, 81] on button "Close" at bounding box center [507, 74] width 19 height 19
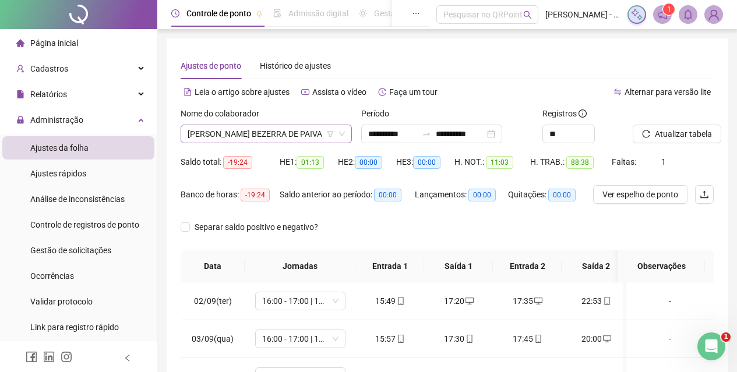
click at [294, 135] on span "DENYS EMANUEL DOS SANTOS BEZERRA DE PAIVA" at bounding box center [265, 133] width 157 height 17
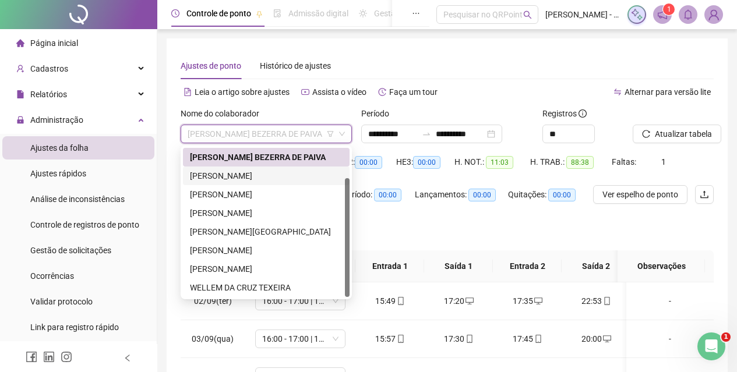
click at [291, 179] on div "EMMANUEL GUIMARAES BEZERRA" at bounding box center [266, 175] width 153 height 13
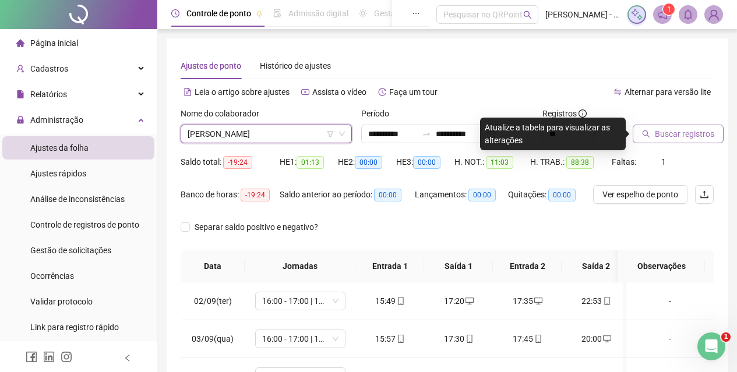
click at [646, 136] on icon "search" at bounding box center [646, 134] width 8 height 8
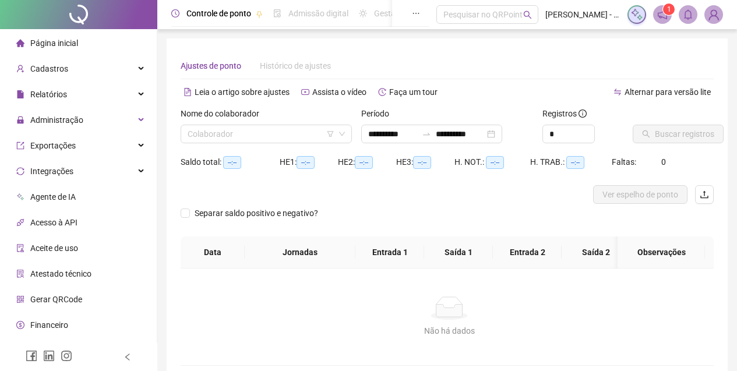
type input "**********"
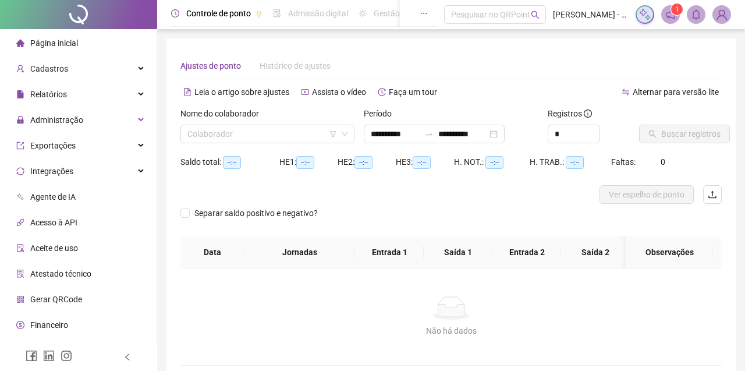
type input "**********"
